Goal: Information Seeking & Learning: Find specific fact

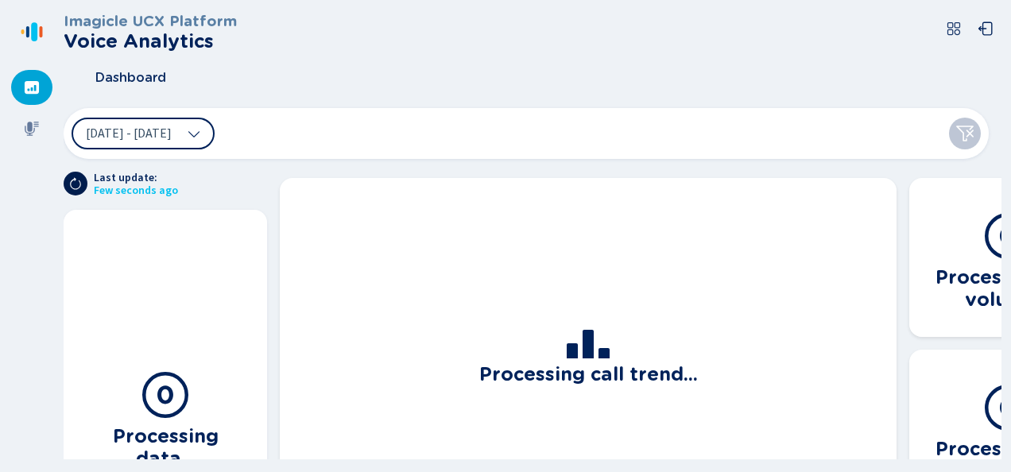
click at [75, 186] on icon at bounding box center [75, 183] width 13 height 13
click at [127, 121] on button "[DATE] - [DATE]" at bounding box center [143, 134] width 143 height 32
click at [184, 94] on div "Dashboard" at bounding box center [532, 78] width 937 height 40
click at [37, 132] on icon at bounding box center [32, 129] width 16 height 16
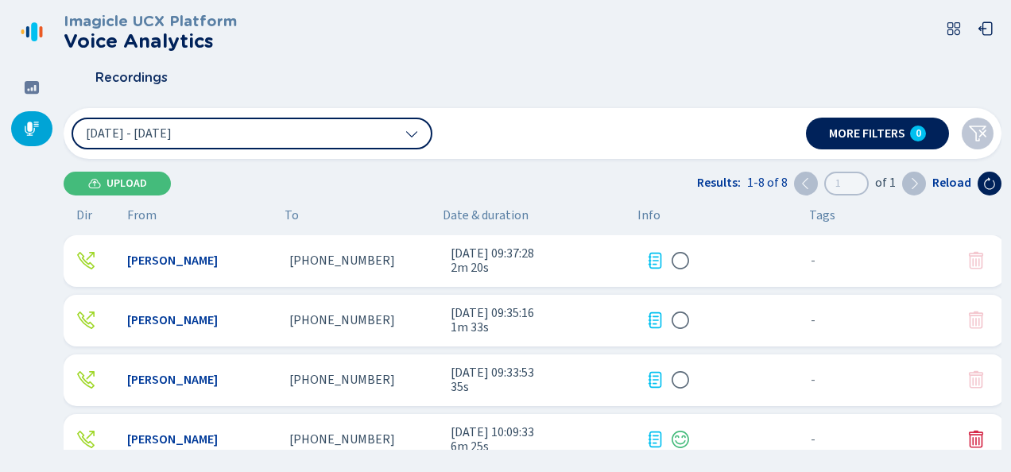
click at [156, 257] on span "[PERSON_NAME]" at bounding box center [172, 260] width 91 height 14
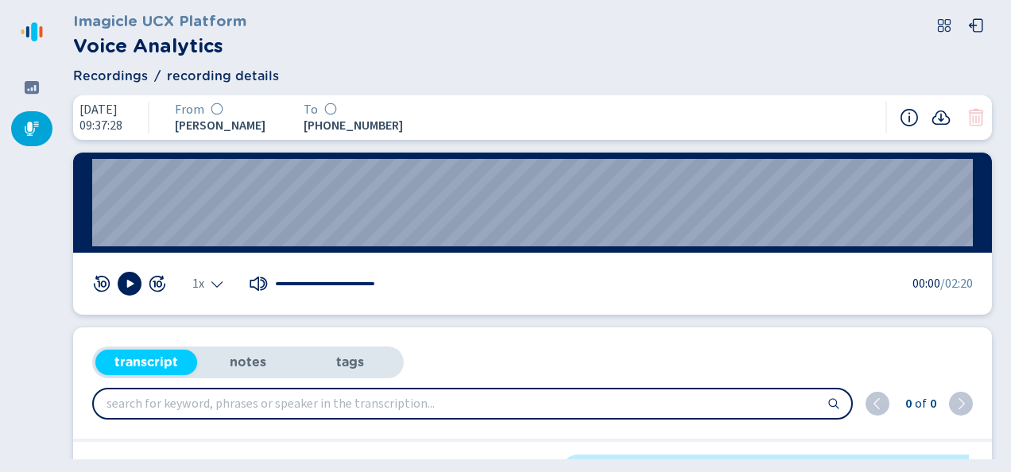
click at [55, 345] on nav at bounding box center [32, 236] width 64 height 472
click at [578, 59] on div "Imagicle UCX Platform Voice Analytics" at bounding box center [532, 35] width 918 height 51
click at [744, 172] on wave "01:43" at bounding box center [532, 202] width 880 height 87
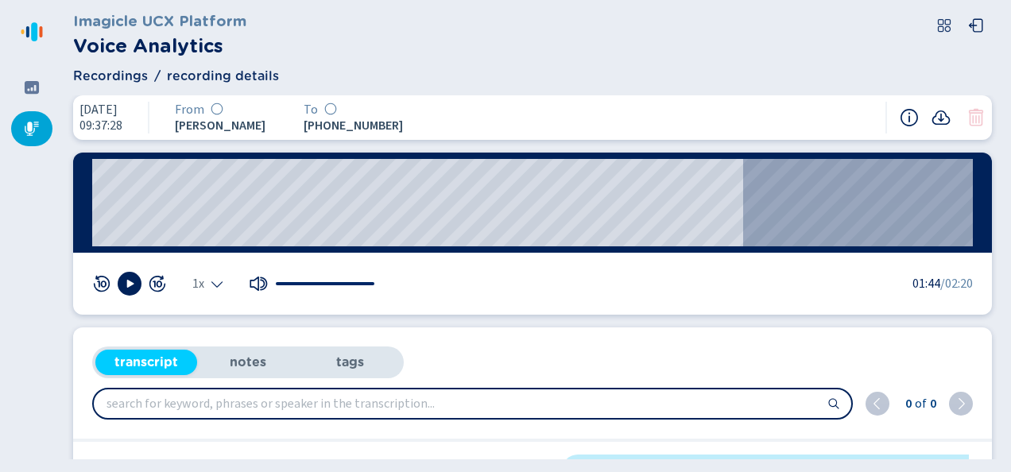
click at [114, 284] on div at bounding box center [129, 284] width 75 height 24
click at [130, 280] on icon at bounding box center [129, 283] width 13 height 13
click at [808, 189] on wave "01:54" at bounding box center [532, 202] width 880 height 87
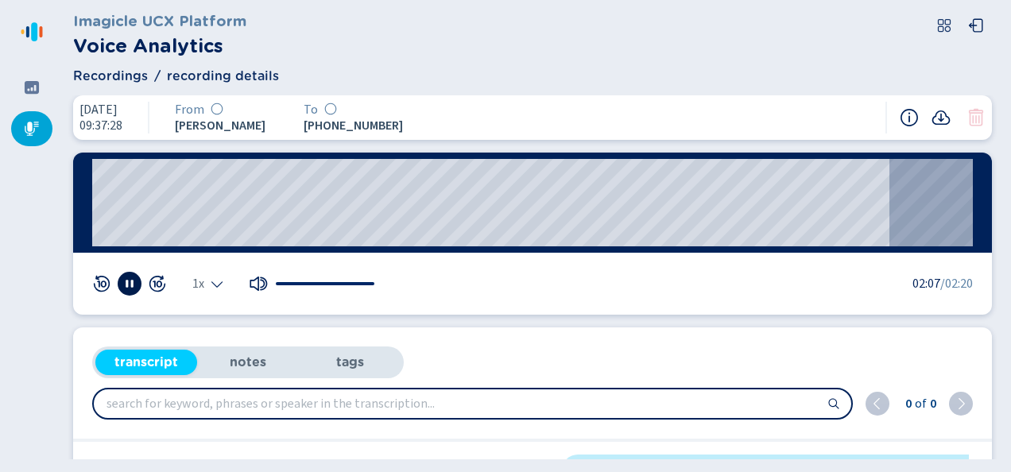
click at [134, 283] on icon at bounding box center [129, 283] width 13 height 13
click at [663, 234] on wave "01:31" at bounding box center [532, 202] width 880 height 87
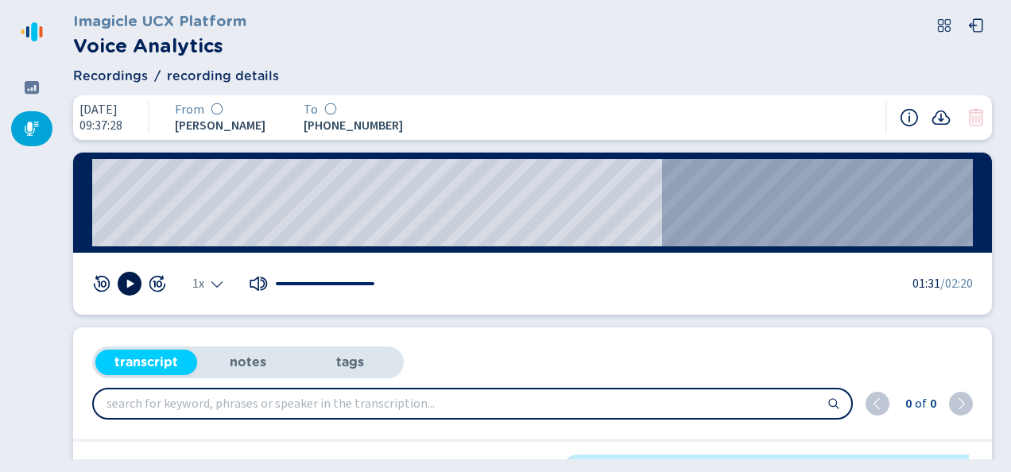
click at [135, 282] on icon at bounding box center [129, 283] width 13 height 13
click at [100, 285] on icon at bounding box center [101, 283] width 19 height 19
click at [133, 284] on icon at bounding box center [130, 284] width 7 height 8
click at [133, 283] on icon at bounding box center [129, 283] width 13 height 13
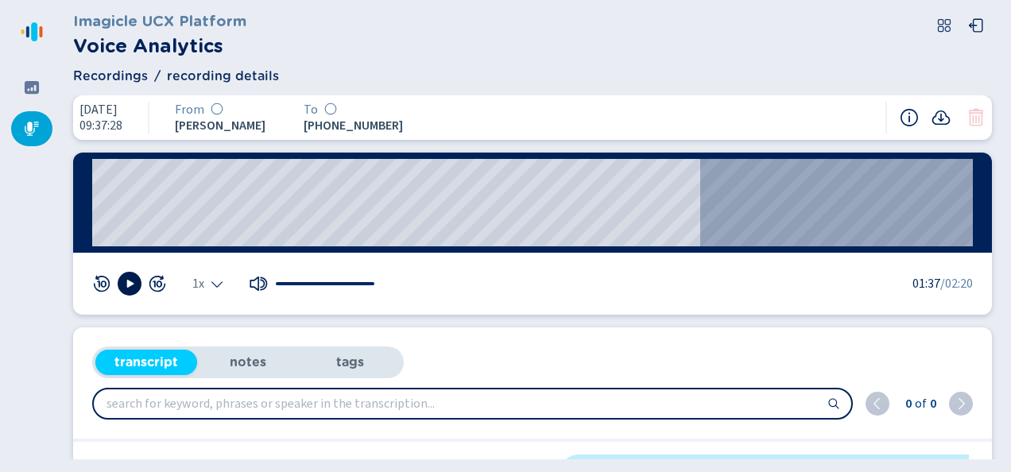
click at [263, 358] on li "notes" at bounding box center [248, 362] width 102 height 25
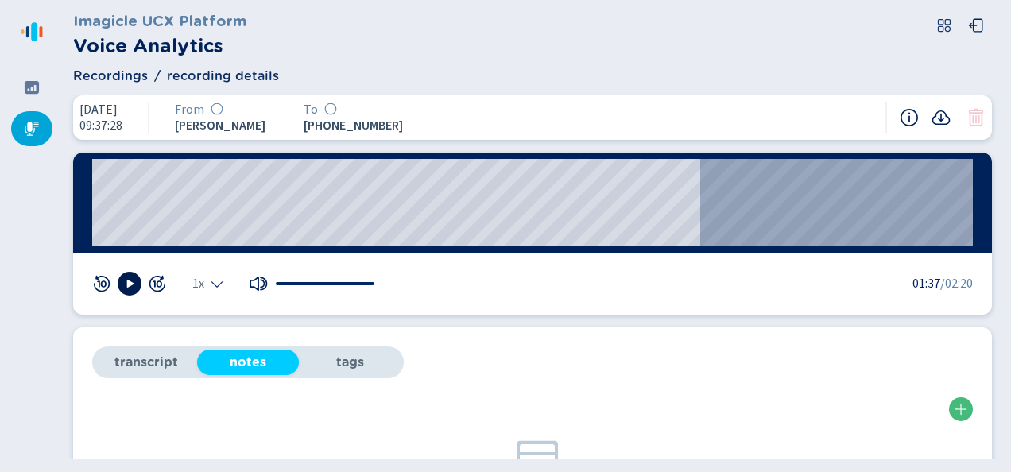
click at [146, 347] on div "transcript notes tags" at bounding box center [247, 362] width 311 height 32
click at [156, 362] on li "transcript" at bounding box center [146, 362] width 102 height 25
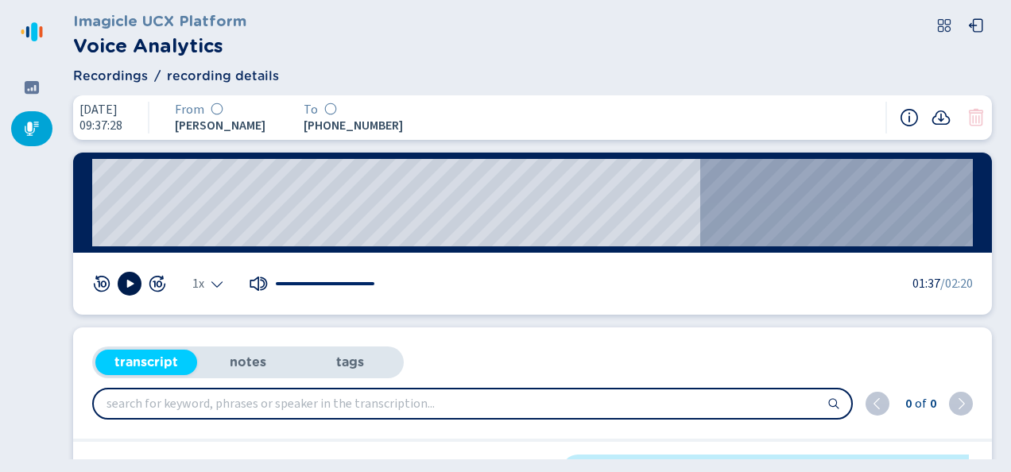
drag, startPoint x: 949, startPoint y: 426, endPoint x: 944, endPoint y: 377, distance: 49.6
click at [943, 379] on div "0 of 0 [PHONE_NUMBER]:00 Warehouse supply, this is [PERSON_NAME]. How may I hel…" at bounding box center [532, 442] width 918 height 129
click at [814, 41] on div "Imagicle UCX Platform Voice Analytics" at bounding box center [532, 35] width 918 height 51
click at [705, 86] on div "Recordings recording details" at bounding box center [532, 76] width 918 height 19
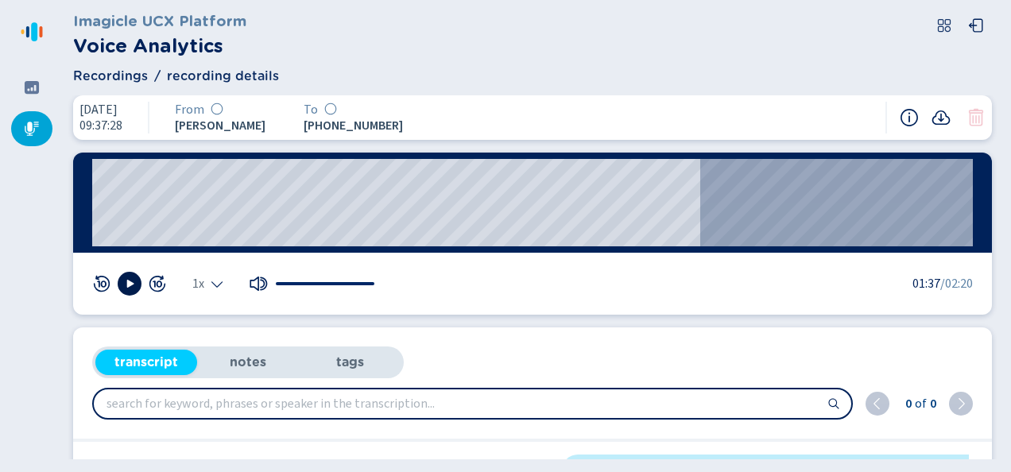
click at [507, 315] on div "[DATE] 09:37:28 From [PERSON_NAME] To [PHONE_NUMBER]:19 1x 01:37 /02:20 transcr…" at bounding box center [532, 277] width 937 height 364
click at [499, 408] on input "search" at bounding box center [472, 403] width 757 height 29
click at [634, 345] on div "transcript notes tags 0 of 0 [PHONE_NUMBER]:00 Warehouse supply, this is [PERSO…" at bounding box center [532, 417] width 918 height 180
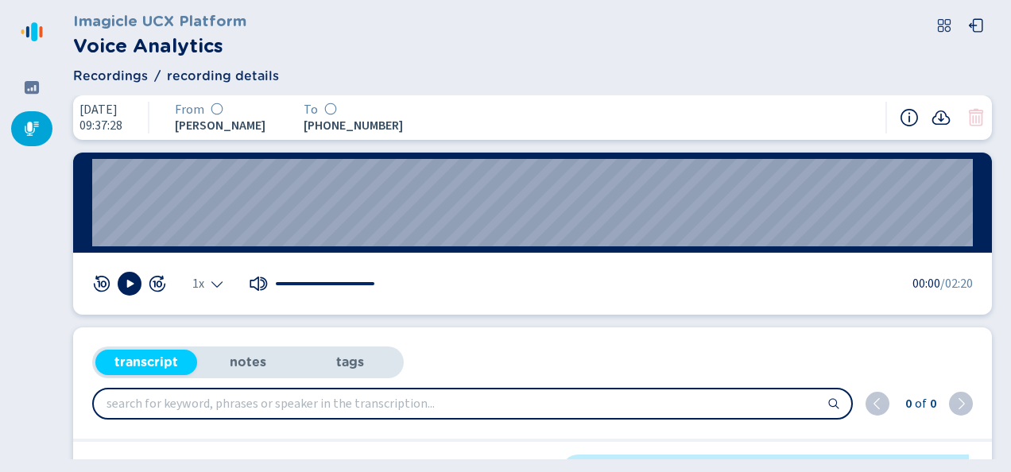
click at [961, 351] on div "transcript notes tags 0 of 0 [PHONE_NUMBER]:00 Warehouse supply, this is [PERSO…" at bounding box center [532, 417] width 918 height 180
click at [961, 350] on div "transcript notes tags 0 of 0 [PHONE_NUMBER]:00 Warehouse supply, this is [PERSO…" at bounding box center [532, 417] width 918 height 180
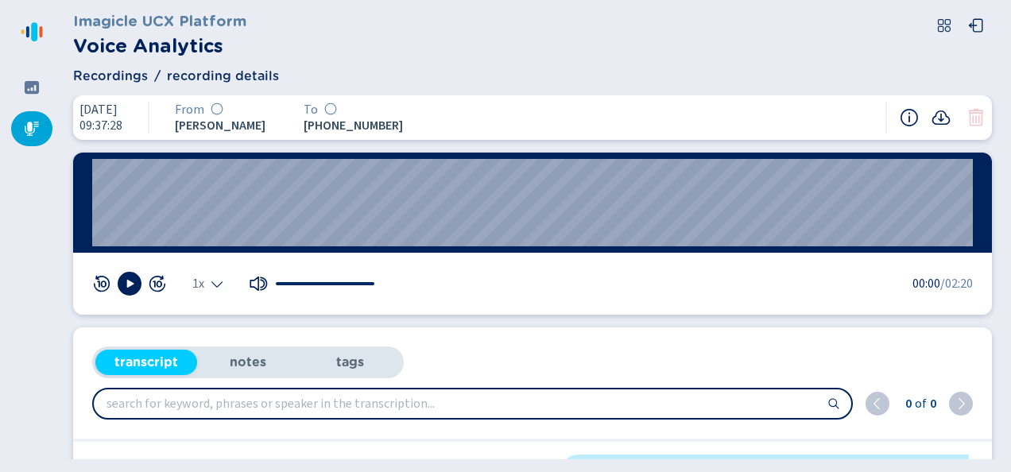
click at [961, 352] on div "transcript notes tags 0 of 0 [PHONE_NUMBER]:00 Warehouse supply, this is [PERSO…" at bounding box center [532, 417] width 918 height 180
click at [336, 358] on li "tags" at bounding box center [350, 362] width 102 height 25
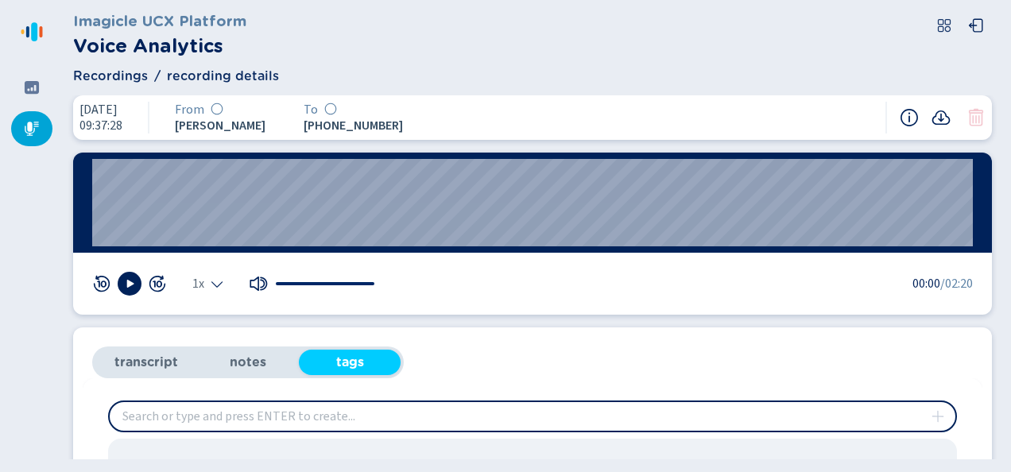
click at [151, 358] on li "transcript" at bounding box center [146, 362] width 102 height 25
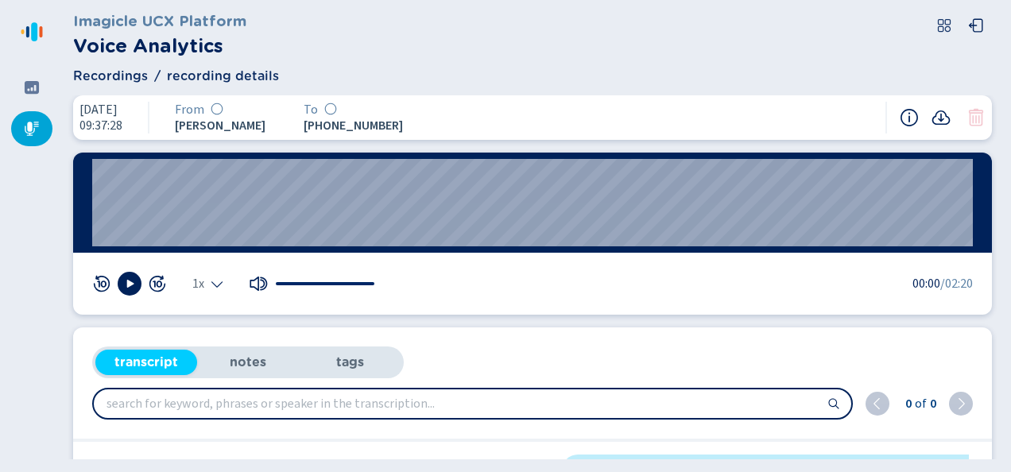
click at [224, 400] on input "search" at bounding box center [472, 403] width 757 height 29
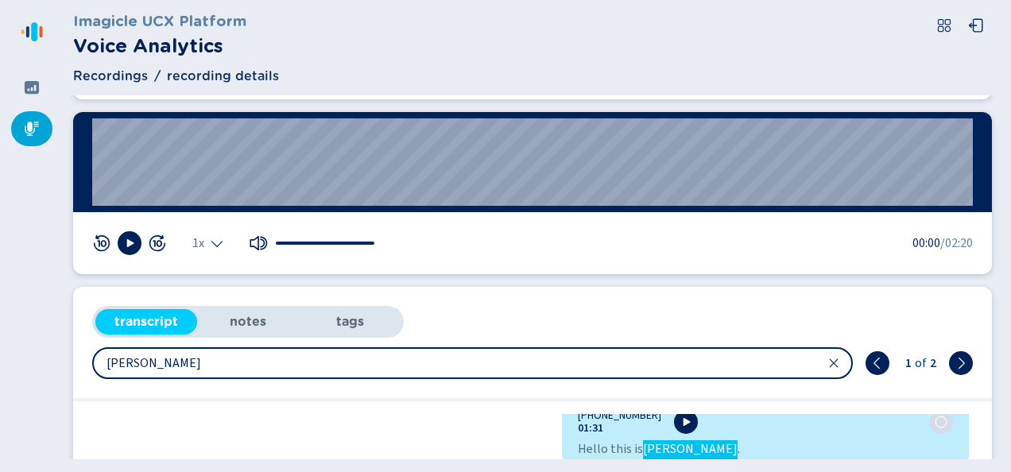
type input "[PERSON_NAME]"
